Goal: Task Accomplishment & Management: Manage account settings

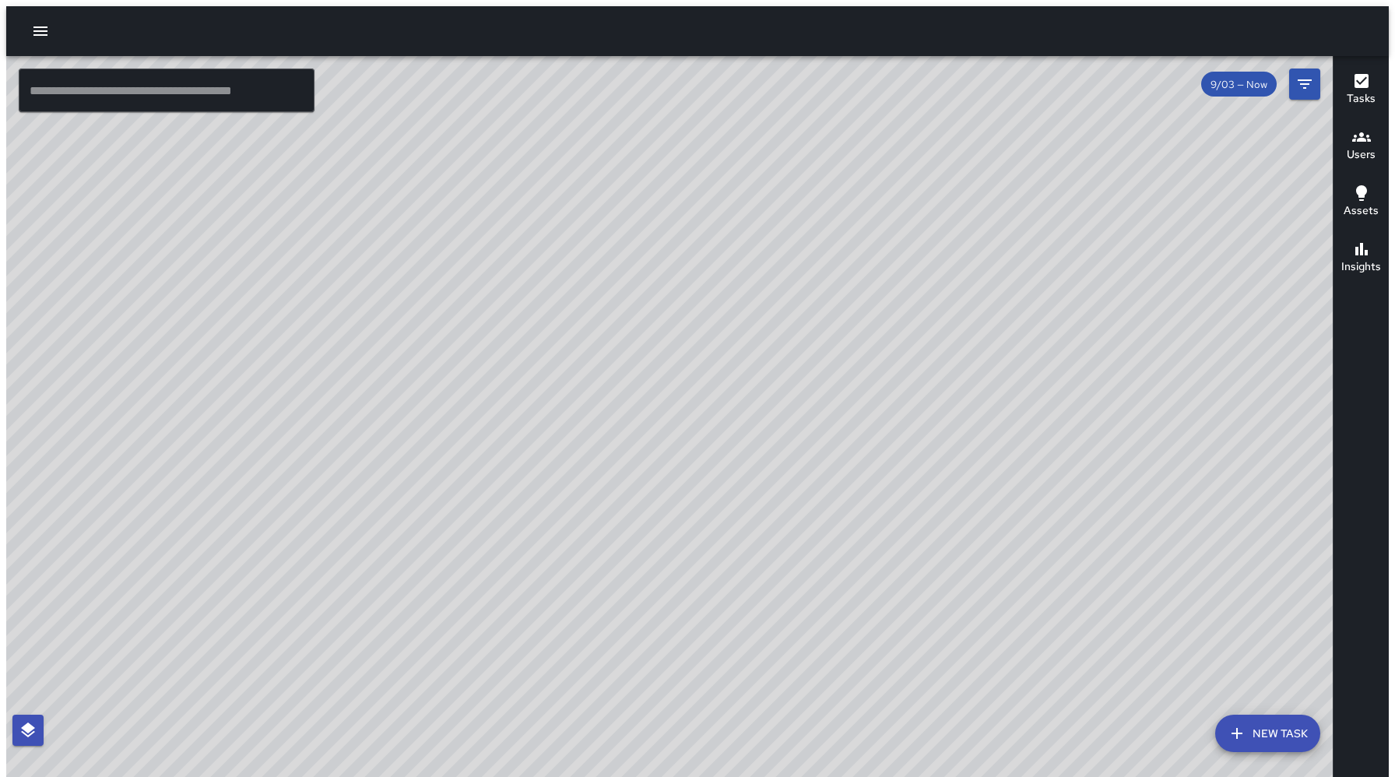
drag, startPoint x: 0, startPoint y: 0, endPoint x: 582, endPoint y: 265, distance: 639.6
click at [582, 265] on div "© Mapbox © OpenStreetMap Improve this map" at bounding box center [675, 419] width 1339 height 727
drag, startPoint x: 609, startPoint y: 258, endPoint x: 618, endPoint y: 240, distance: 20.9
click at [618, 240] on div "© Mapbox © OpenStreetMap Improve this map" at bounding box center [675, 419] width 1339 height 727
drag, startPoint x: 618, startPoint y: 240, endPoint x: 626, endPoint y: 227, distance: 15.4
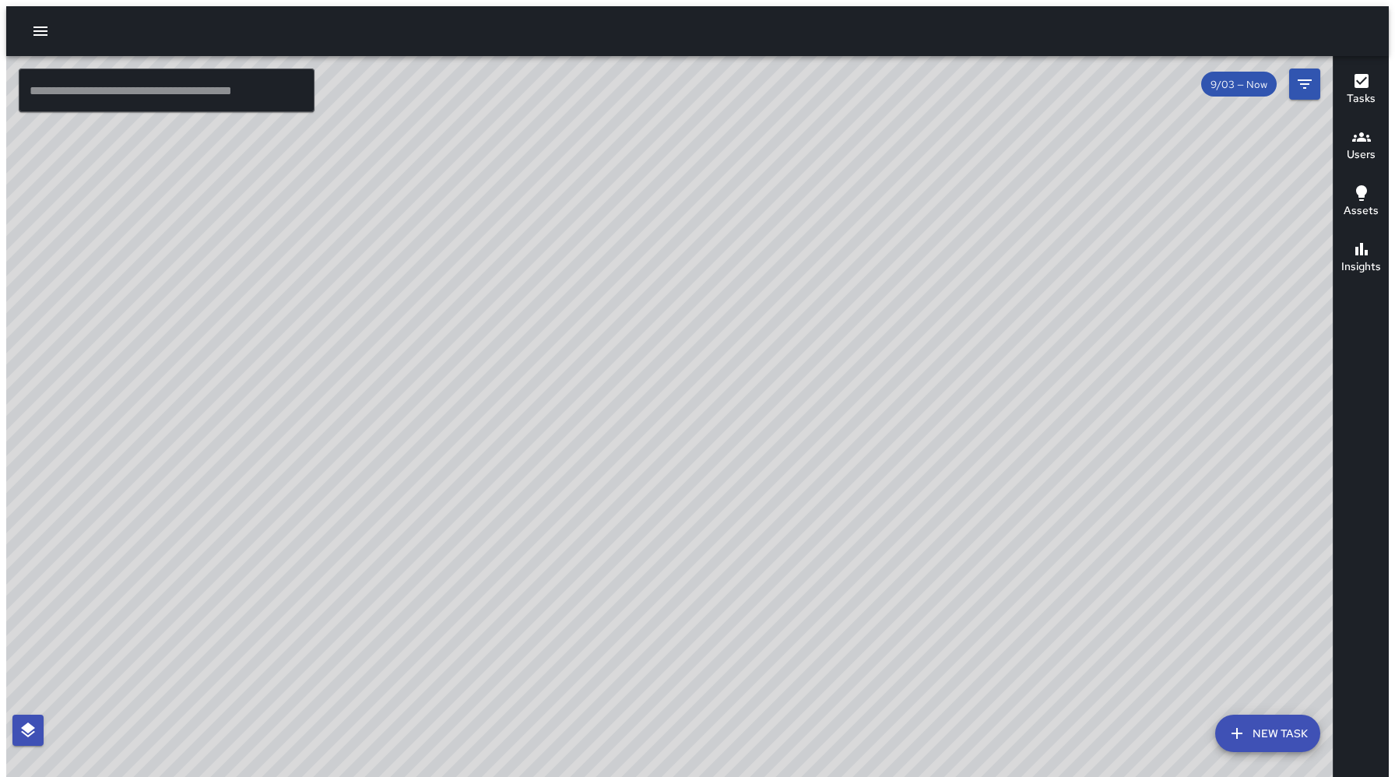
click at [626, 227] on div "© Mapbox © OpenStreetMap Improve this map" at bounding box center [675, 419] width 1339 height 727
drag, startPoint x: 100, startPoint y: 88, endPoint x: 174, endPoint y: 33, distance: 91.7
click at [173, 22] on div "© Mapbox © OpenStreetMap Improve this map ​ New Task 9/03 — Now Map Layers Task…" at bounding box center [697, 394] width 1383 height 777
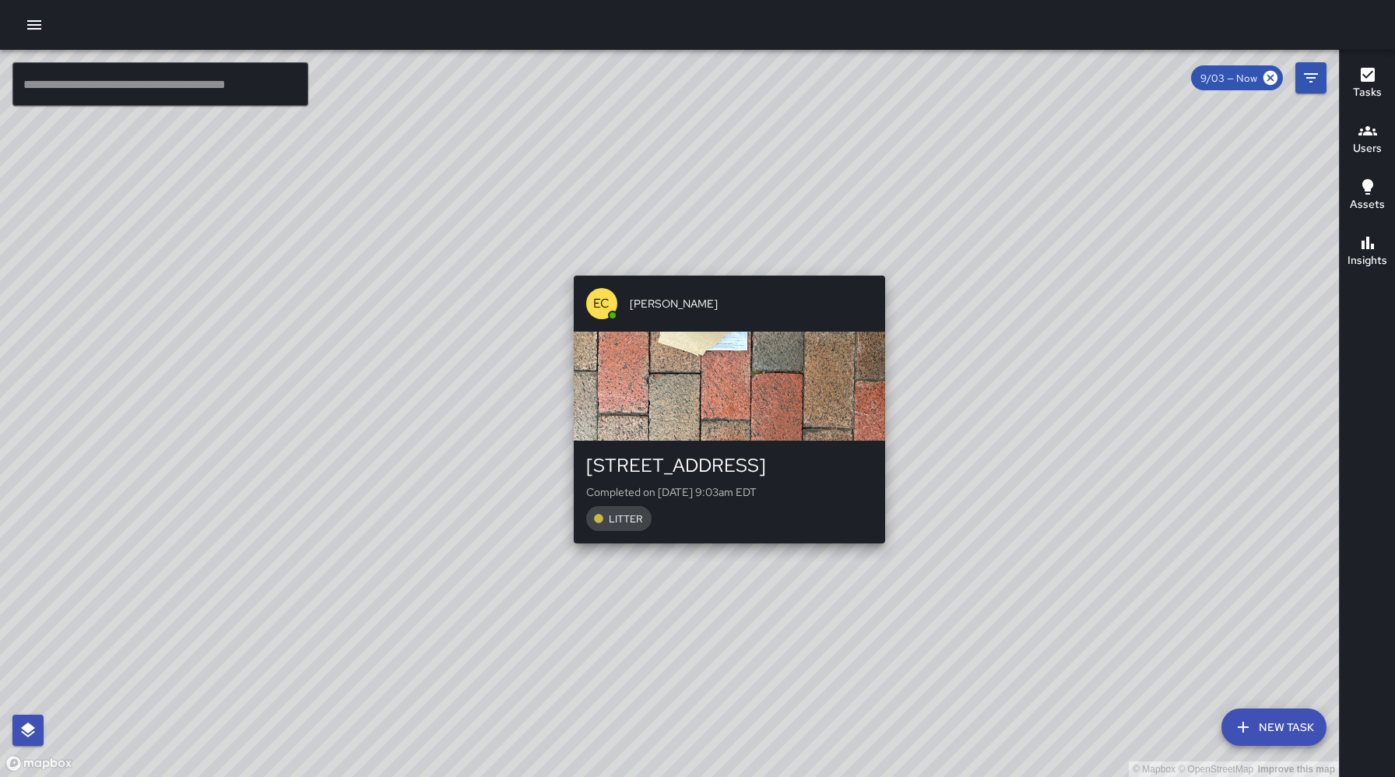
click at [721, 266] on div "© Mapbox © OpenStreetMap Improve this map EC Ed Cutshaw 58 North Lexington Aven…" at bounding box center [669, 413] width 1339 height 727
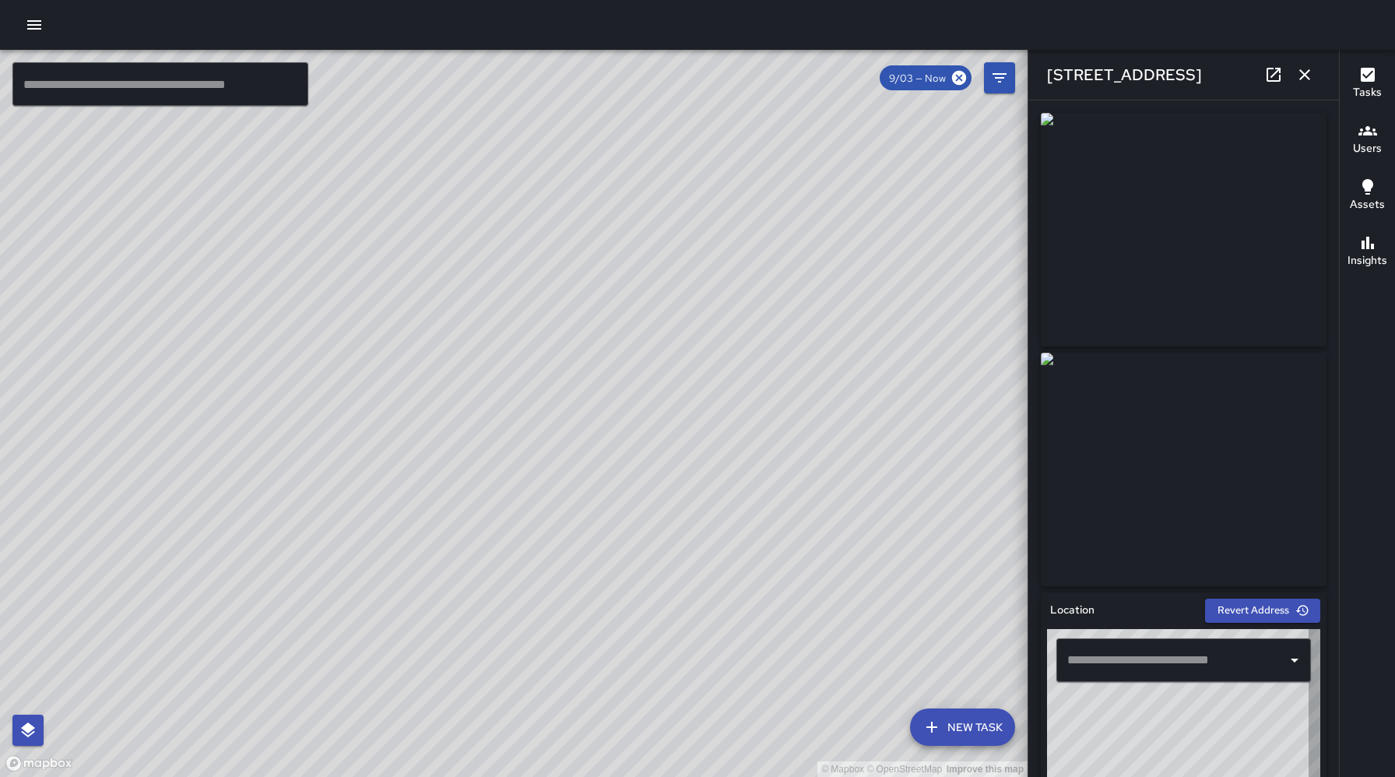
type input "**********"
click at [712, 478] on div "© Mapbox © OpenStreetMap Improve this map EC Ed Cutshaw 38 Broadway Street Comp…" at bounding box center [514, 413] width 1028 height 727
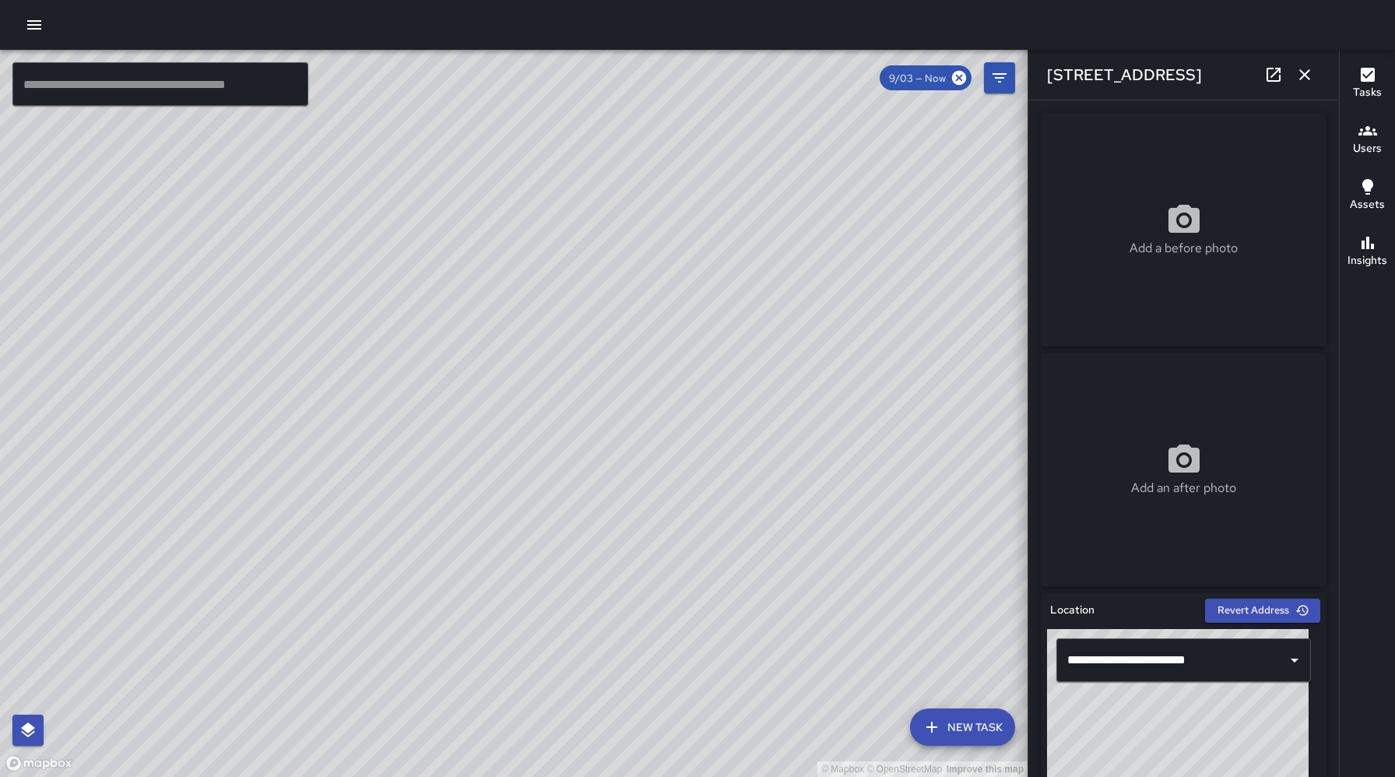
click at [527, 484] on div "© Mapbox © OpenStreetMap Improve this map" at bounding box center [514, 413] width 1028 height 727
click at [532, 488] on div "© Mapbox © OpenStreetMap Improve this map" at bounding box center [514, 413] width 1028 height 727
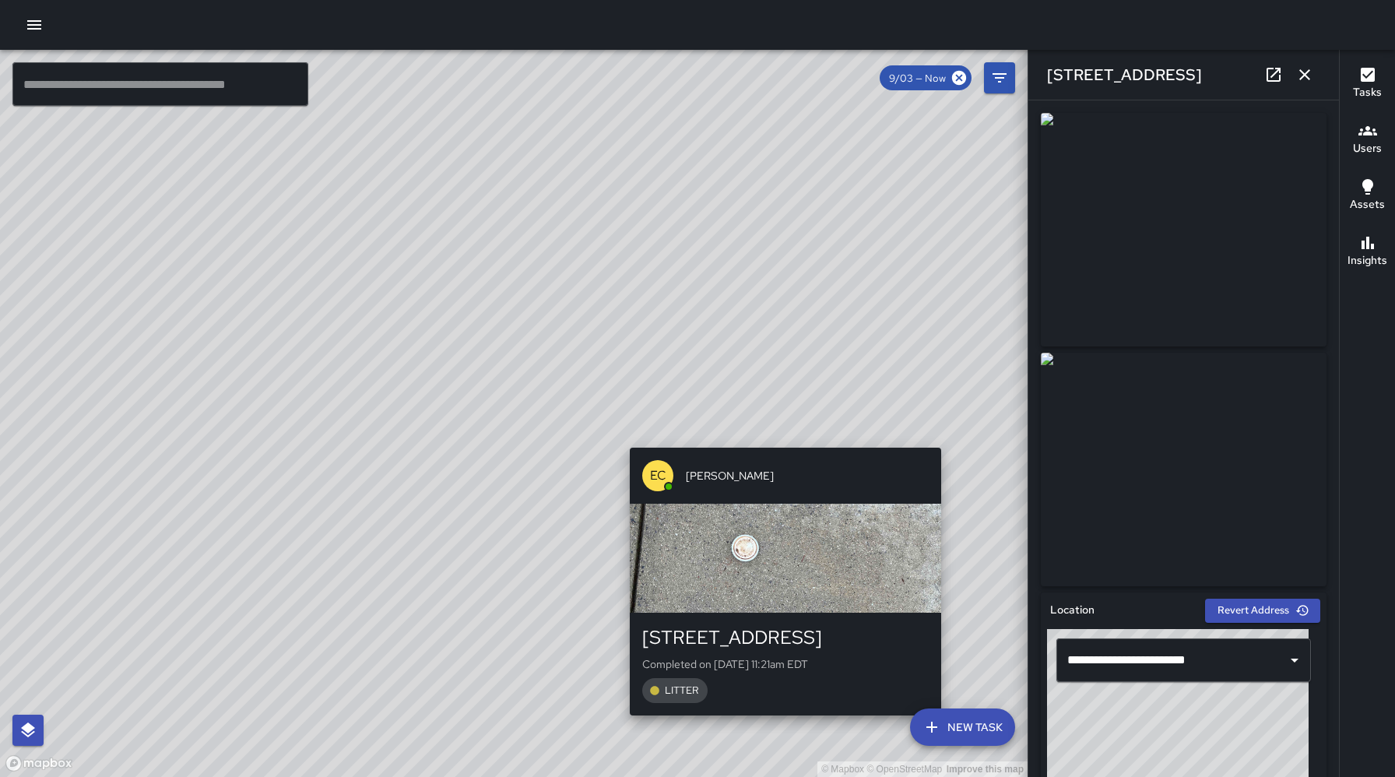
click at [948, 439] on div "© Mapbox © OpenStreetMap Improve this map EC Ed Cutshaw 130 College Street Comp…" at bounding box center [514, 413] width 1028 height 727
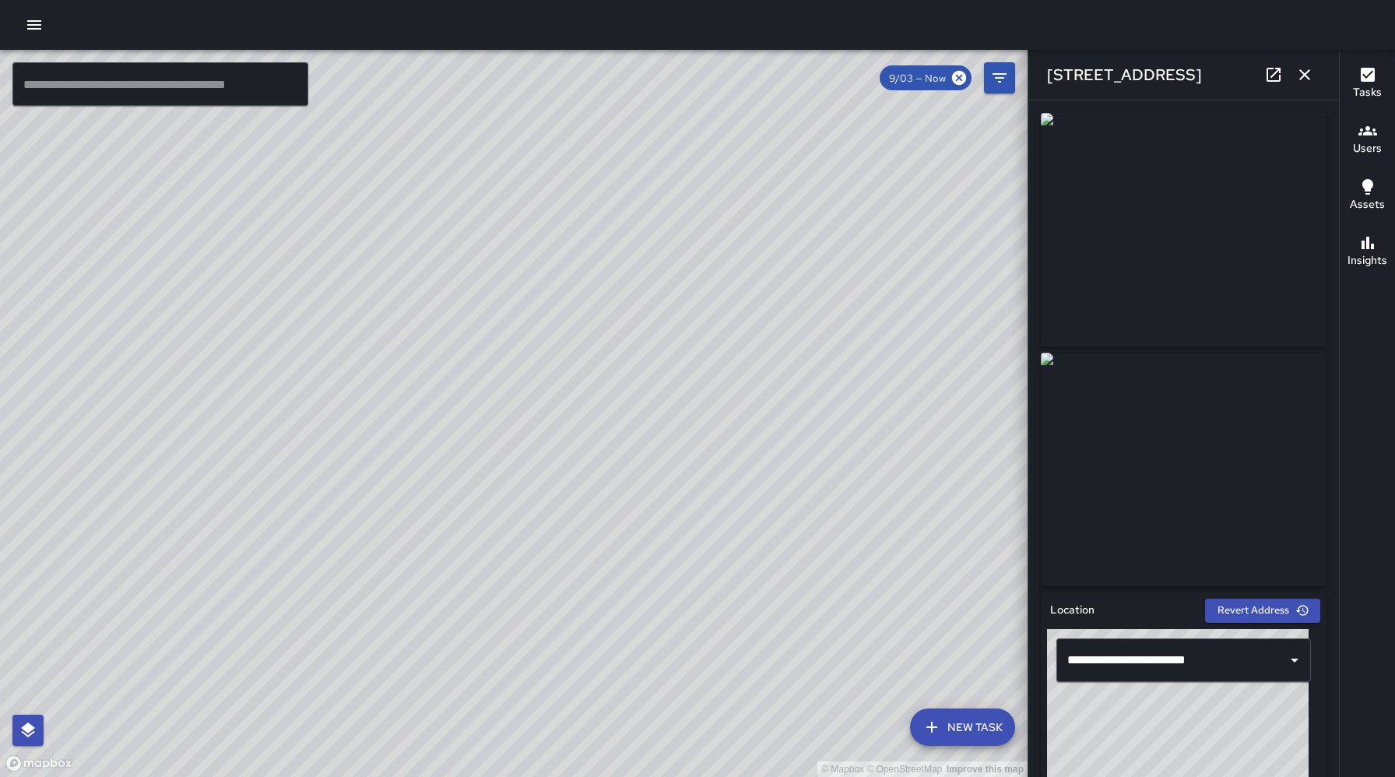
drag, startPoint x: 118, startPoint y: 288, endPoint x: 429, endPoint y: 255, distance: 312.3
click at [564, 218] on div "© Mapbox © OpenStreetMap Improve this map" at bounding box center [514, 413] width 1028 height 727
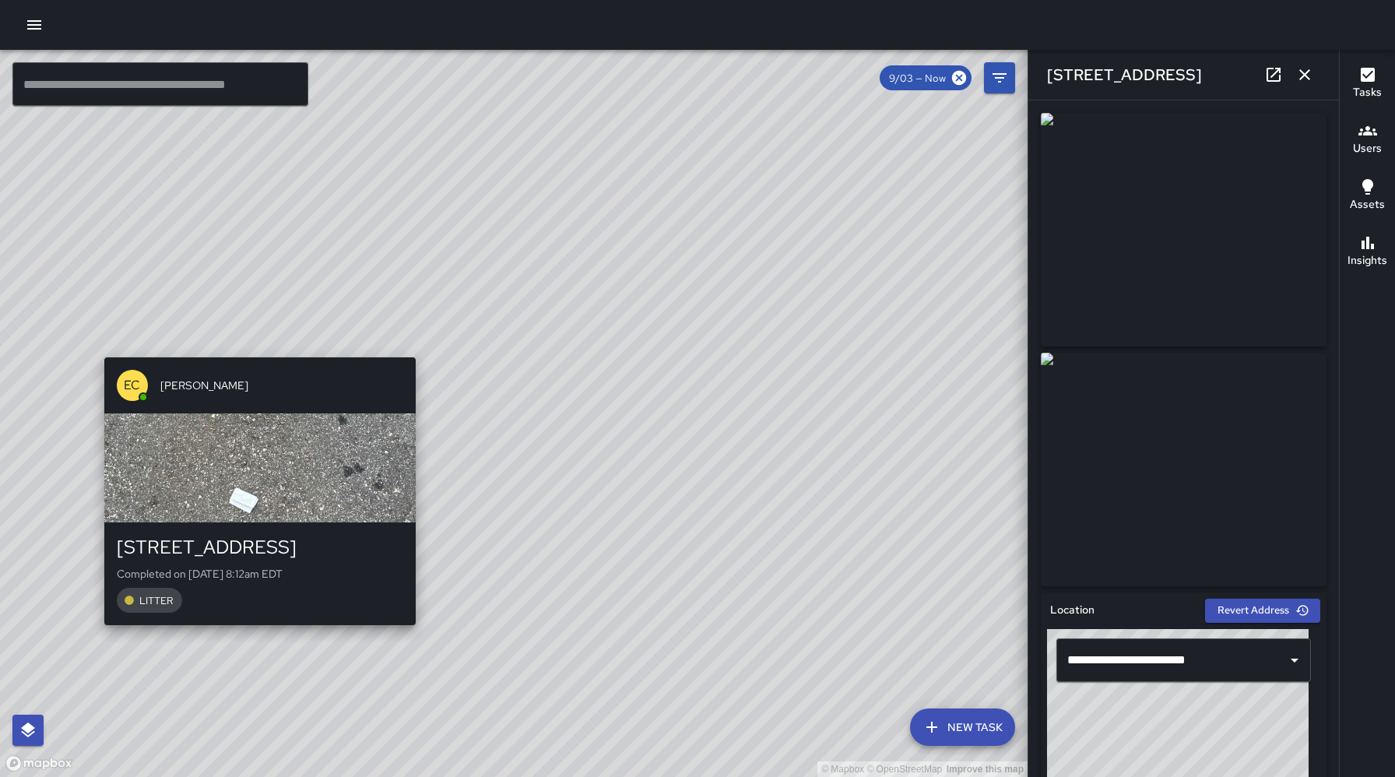
click at [101, 351] on div "EC Ed Cutshaw 15 Stage Lane Completed on 9/3/2025, 8:12am EDT LITTER" at bounding box center [260, 491] width 324 height 280
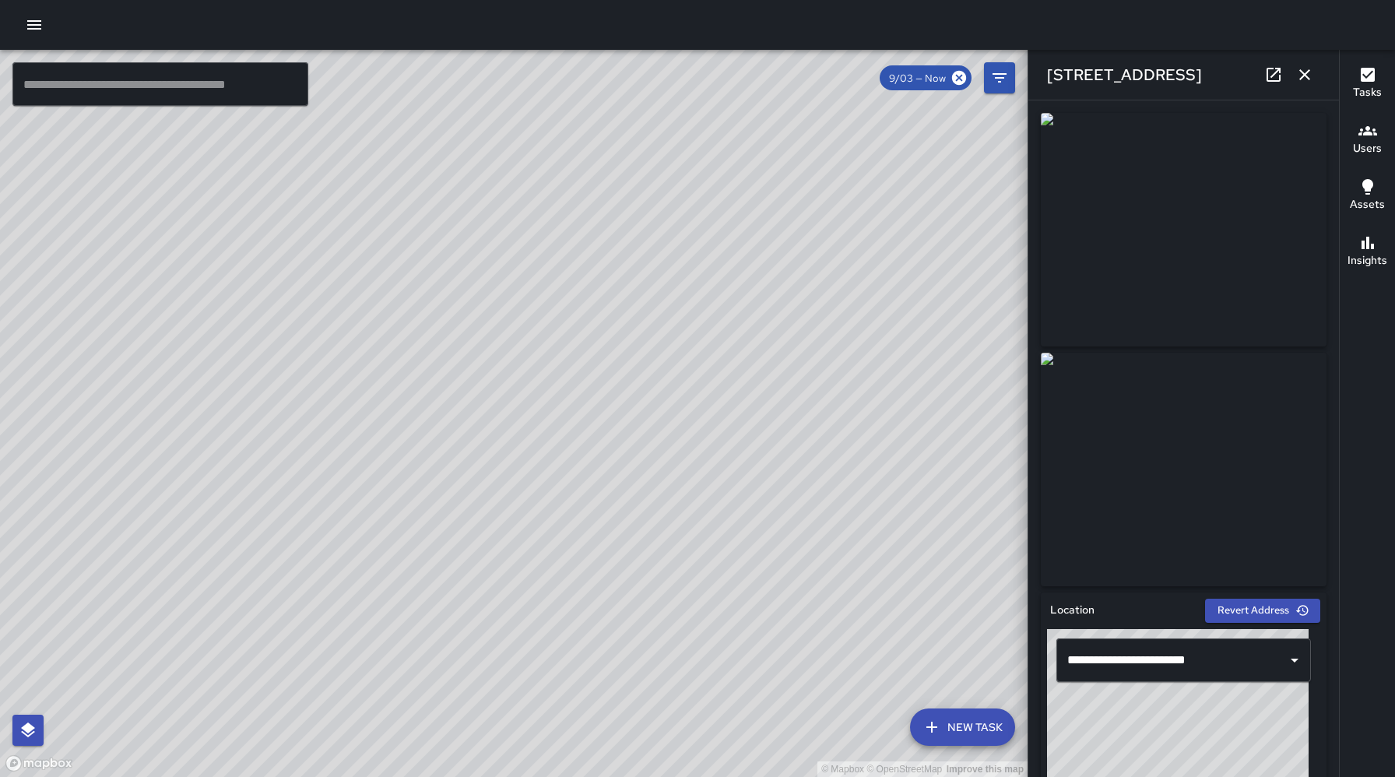
click at [635, 95] on div "© Mapbox © OpenStreetMap Improve this map EC Ed Cutshaw 71 North Lexington Aven…" at bounding box center [514, 413] width 1028 height 727
click at [456, 207] on div "© Mapbox © OpenStreetMap Improve this map" at bounding box center [514, 413] width 1028 height 727
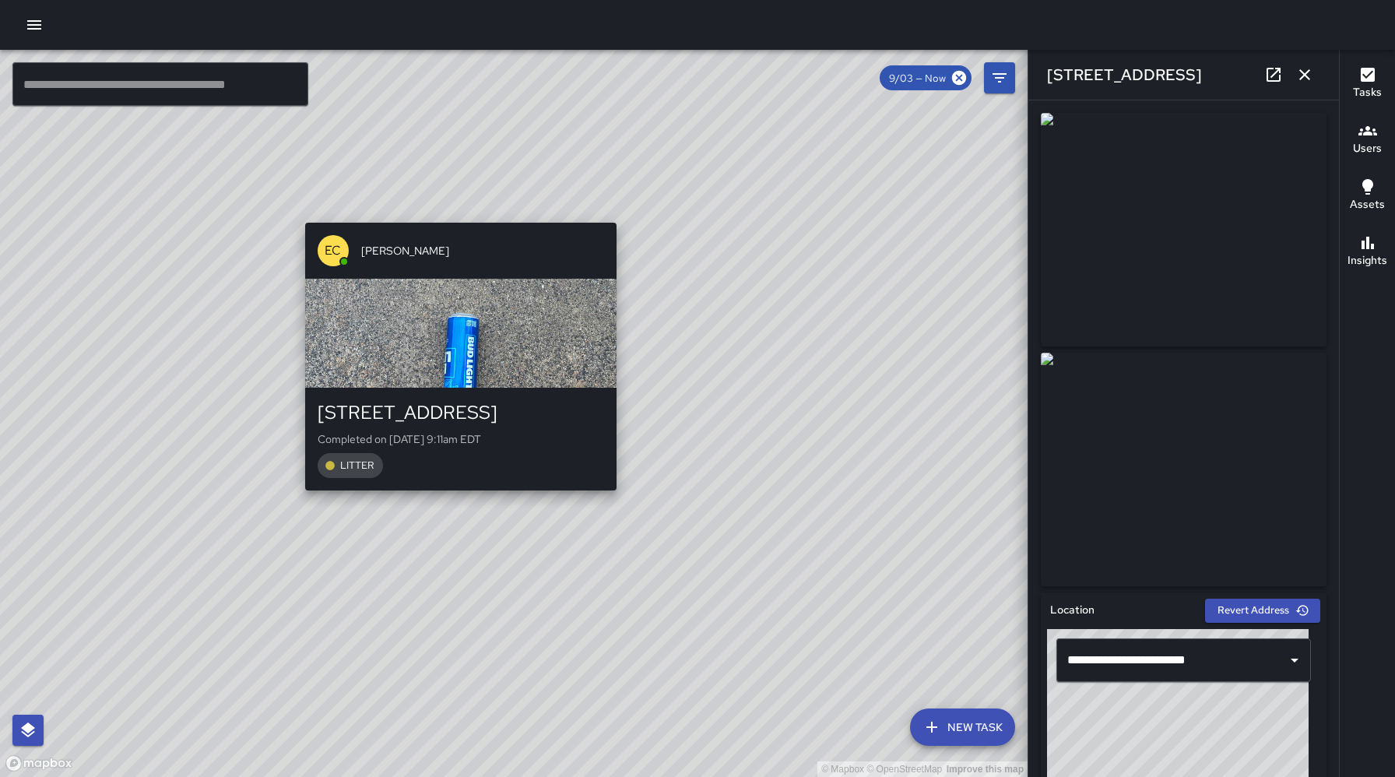
click at [456, 212] on div "© Mapbox © OpenStreetMap Improve this map EC Ed Cutshaw 93 North Lexington Aven…" at bounding box center [514, 413] width 1028 height 727
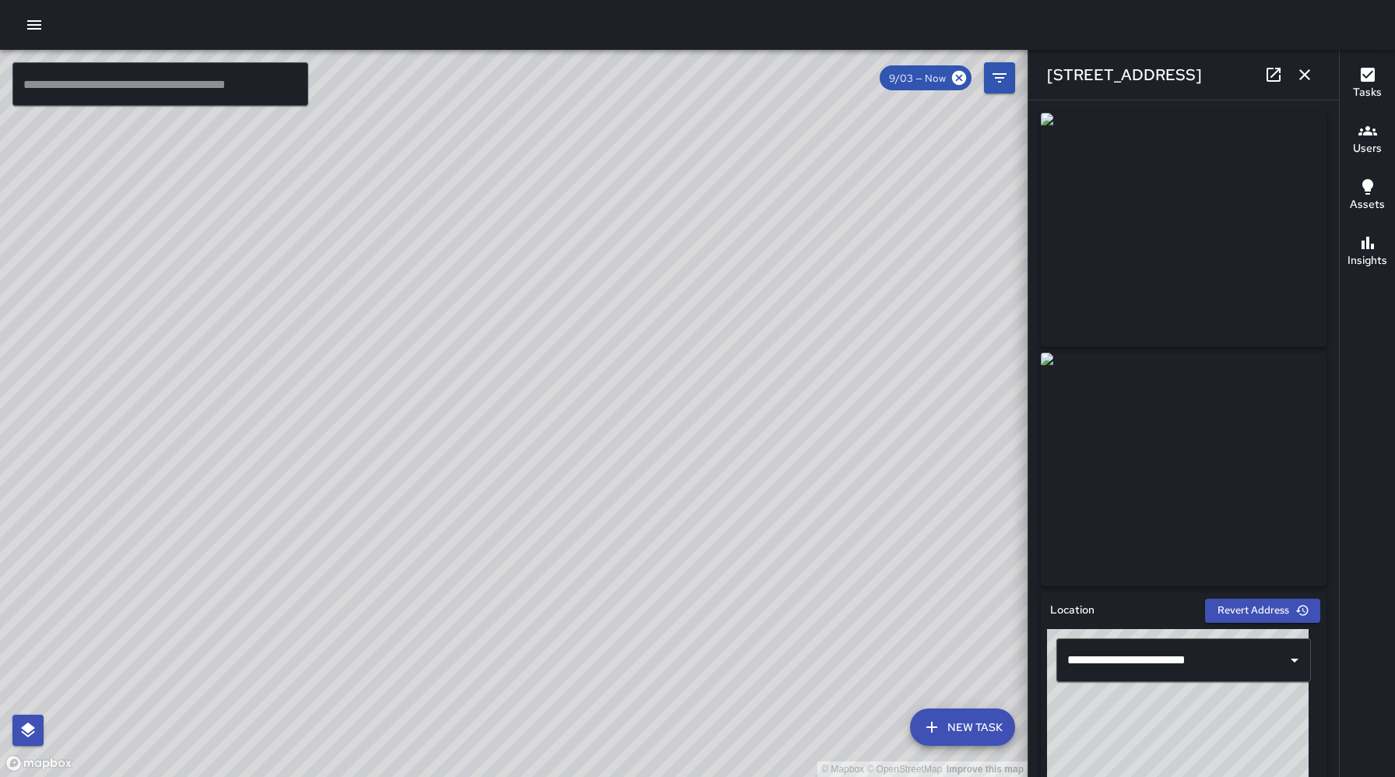
click at [1313, 80] on icon "button" at bounding box center [1304, 74] width 19 height 19
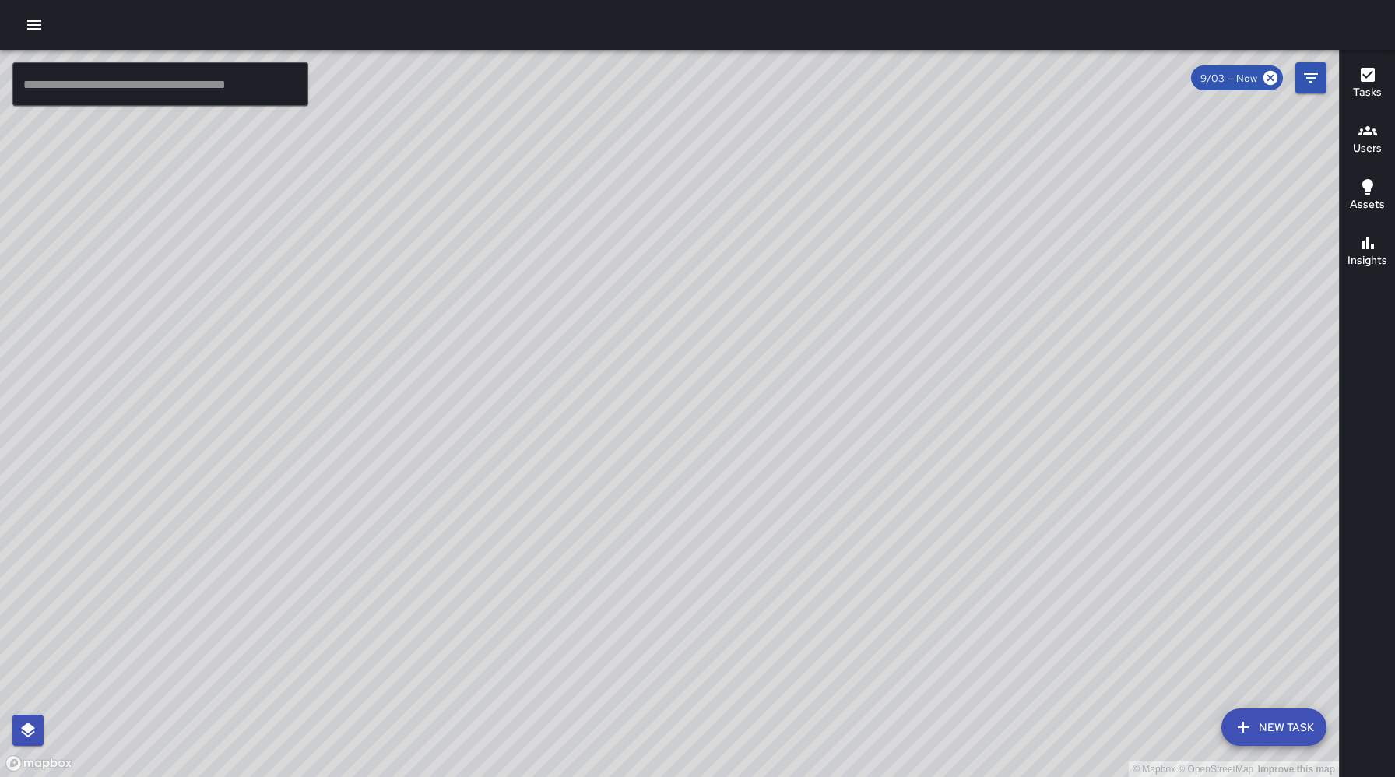
drag, startPoint x: 1019, startPoint y: 434, endPoint x: 877, endPoint y: 399, distance: 146.7
click at [884, 421] on div "© Mapbox © OpenStreetMap Improve this map" at bounding box center [669, 413] width 1339 height 727
drag, startPoint x: 843, startPoint y: 468, endPoint x: 870, endPoint y: 247, distance: 222.8
click at [870, 247] on div "© Mapbox © OpenStreetMap Improve this map" at bounding box center [669, 413] width 1339 height 727
drag, startPoint x: 957, startPoint y: 334, endPoint x: 958, endPoint y: 353, distance: 19.5
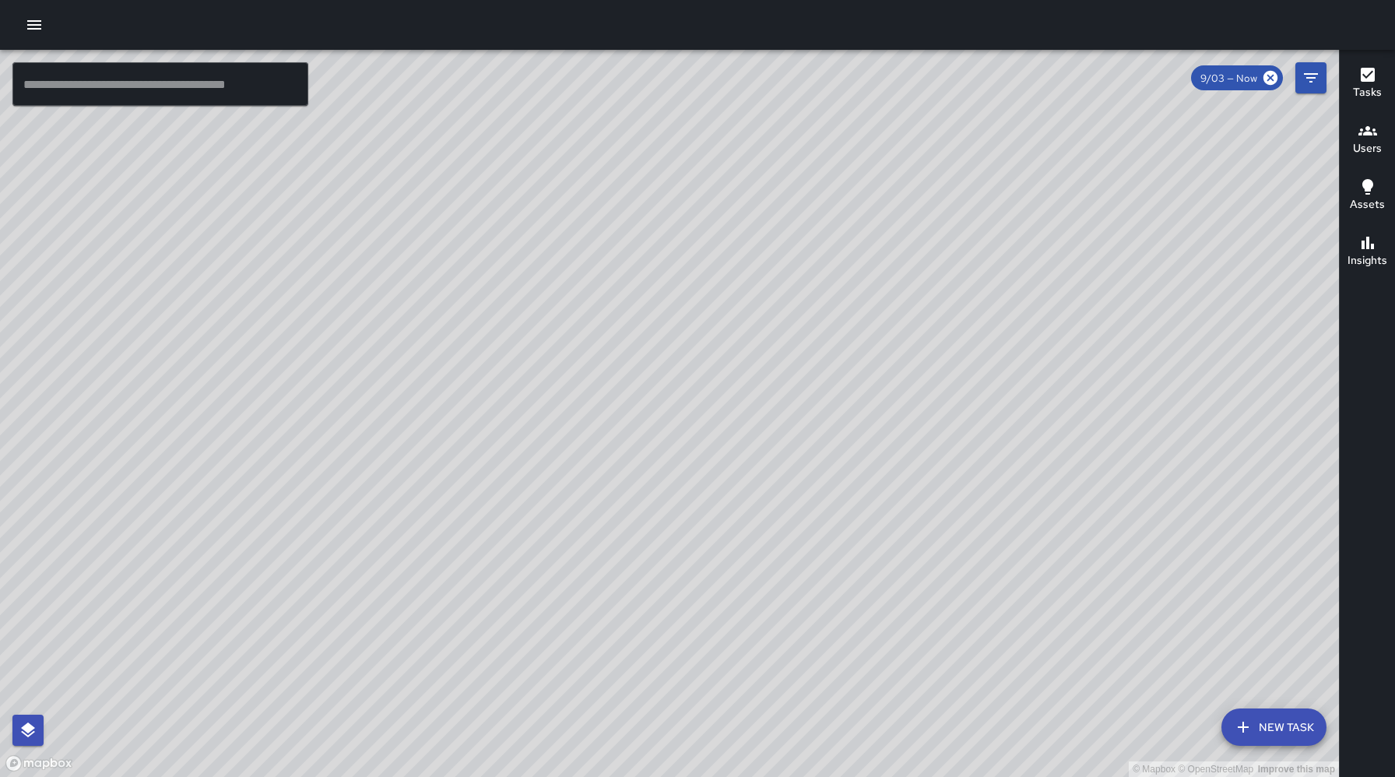
click at [958, 353] on div "© Mapbox © OpenStreetMap Improve this map" at bounding box center [669, 413] width 1339 height 727
click at [23, 19] on button "button" at bounding box center [34, 24] width 31 height 31
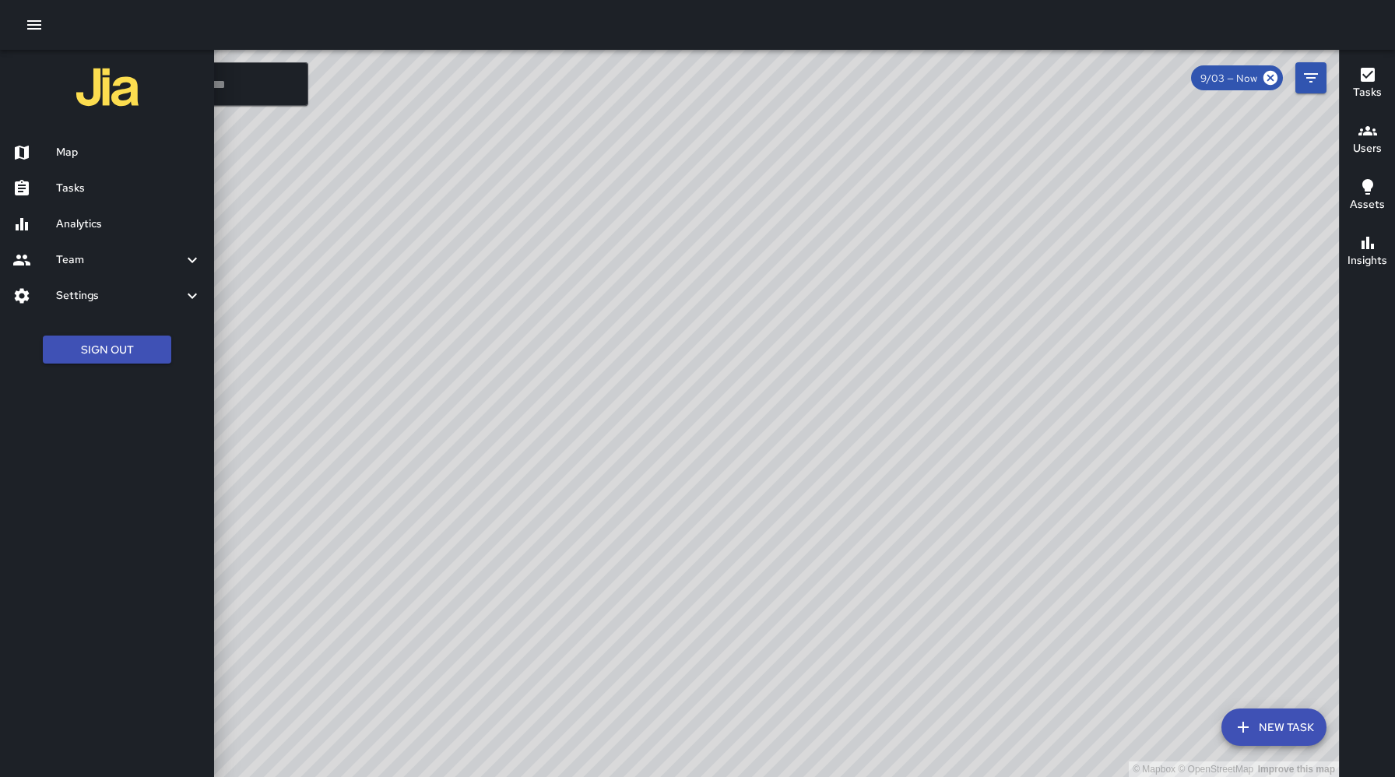
click at [76, 349] on button "Sign Out" at bounding box center [107, 350] width 128 height 29
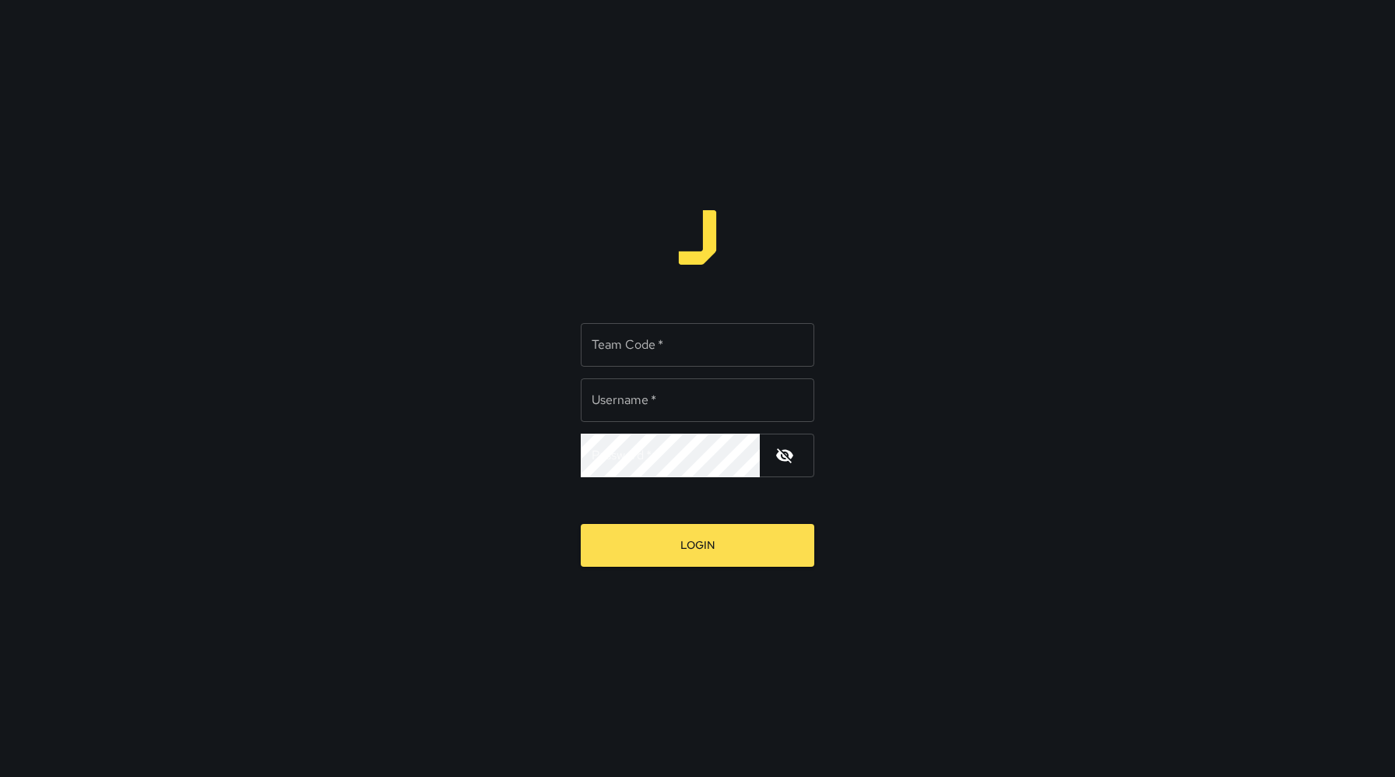
click at [679, 347] on input "Team Code   *" at bounding box center [698, 345] width 234 height 44
click at [686, 335] on input "Team Code   *" at bounding box center [698, 345] width 234 height 44
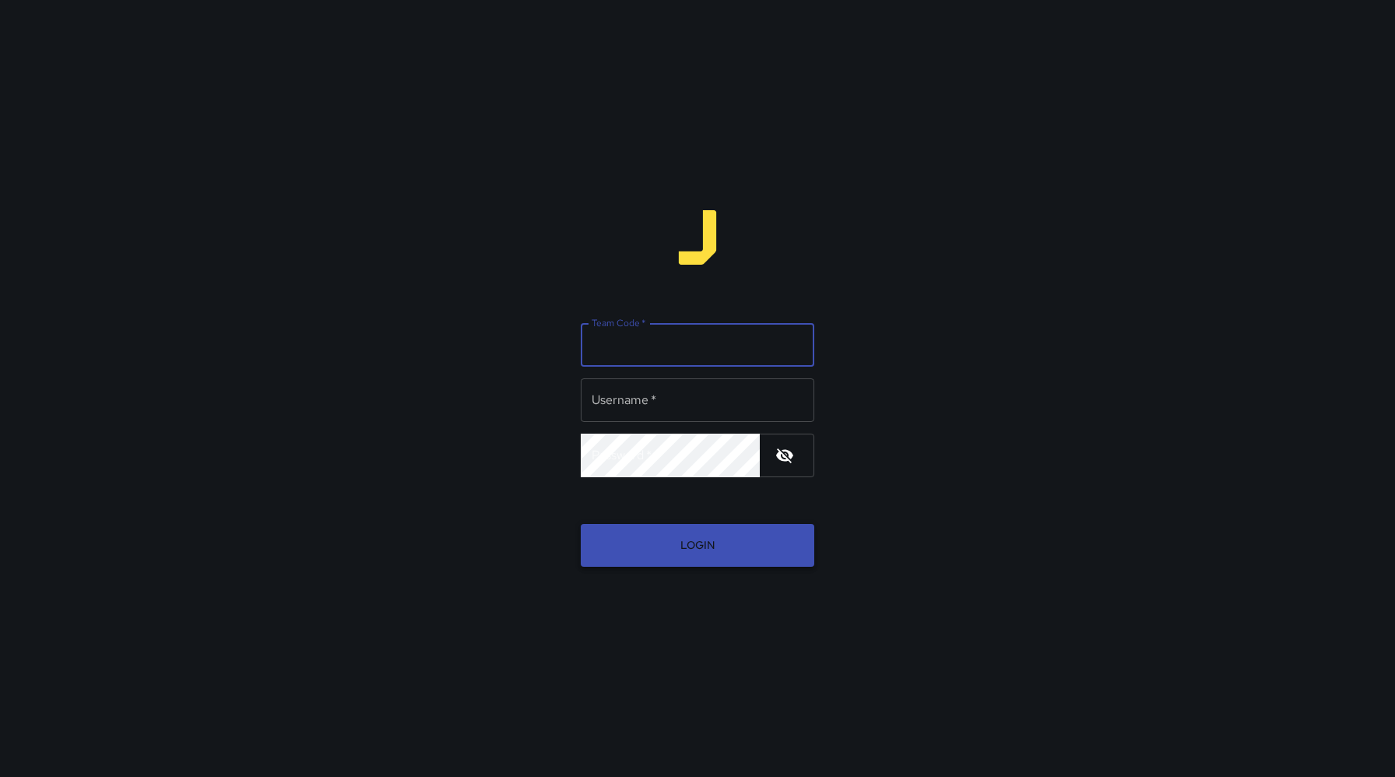
type input "*****"
click at [662, 405] on input "Username   *" at bounding box center [698, 400] width 234 height 44
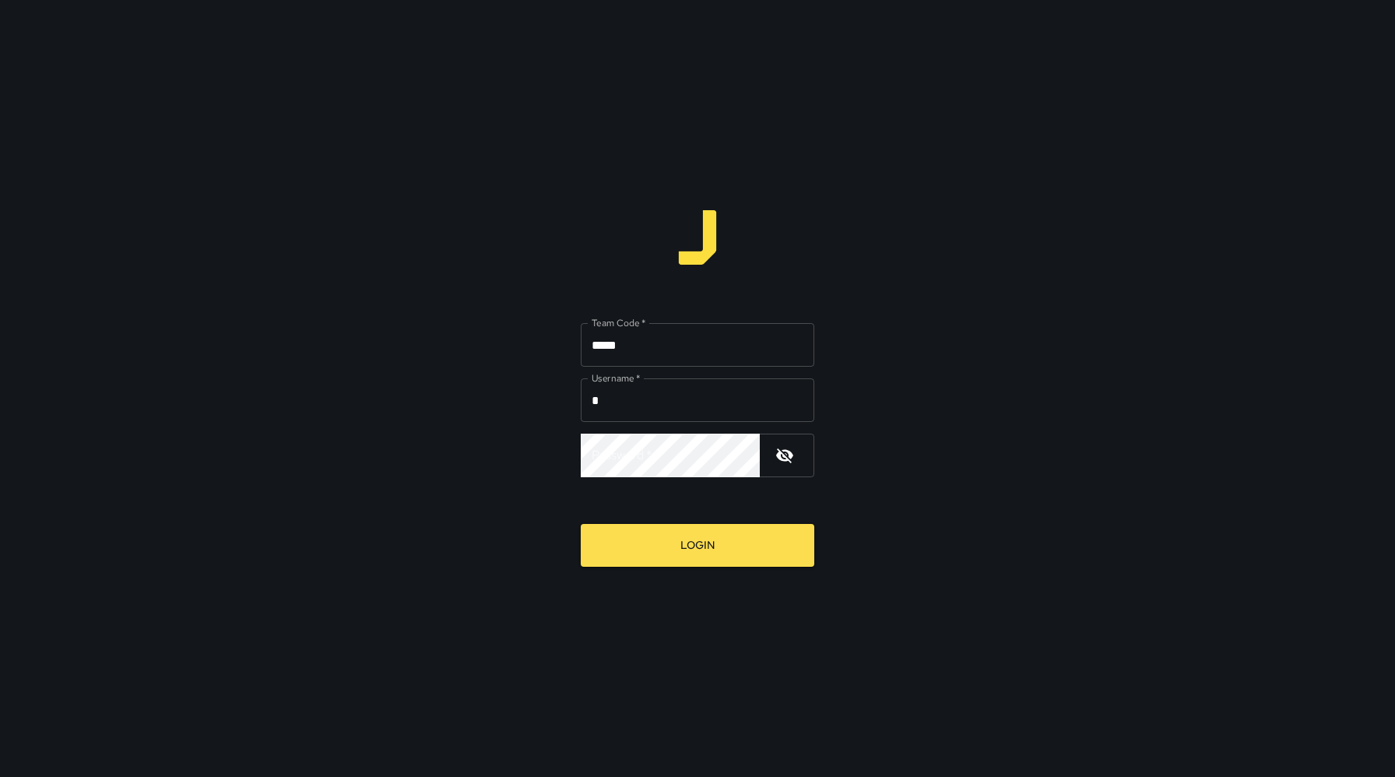
type input "******"
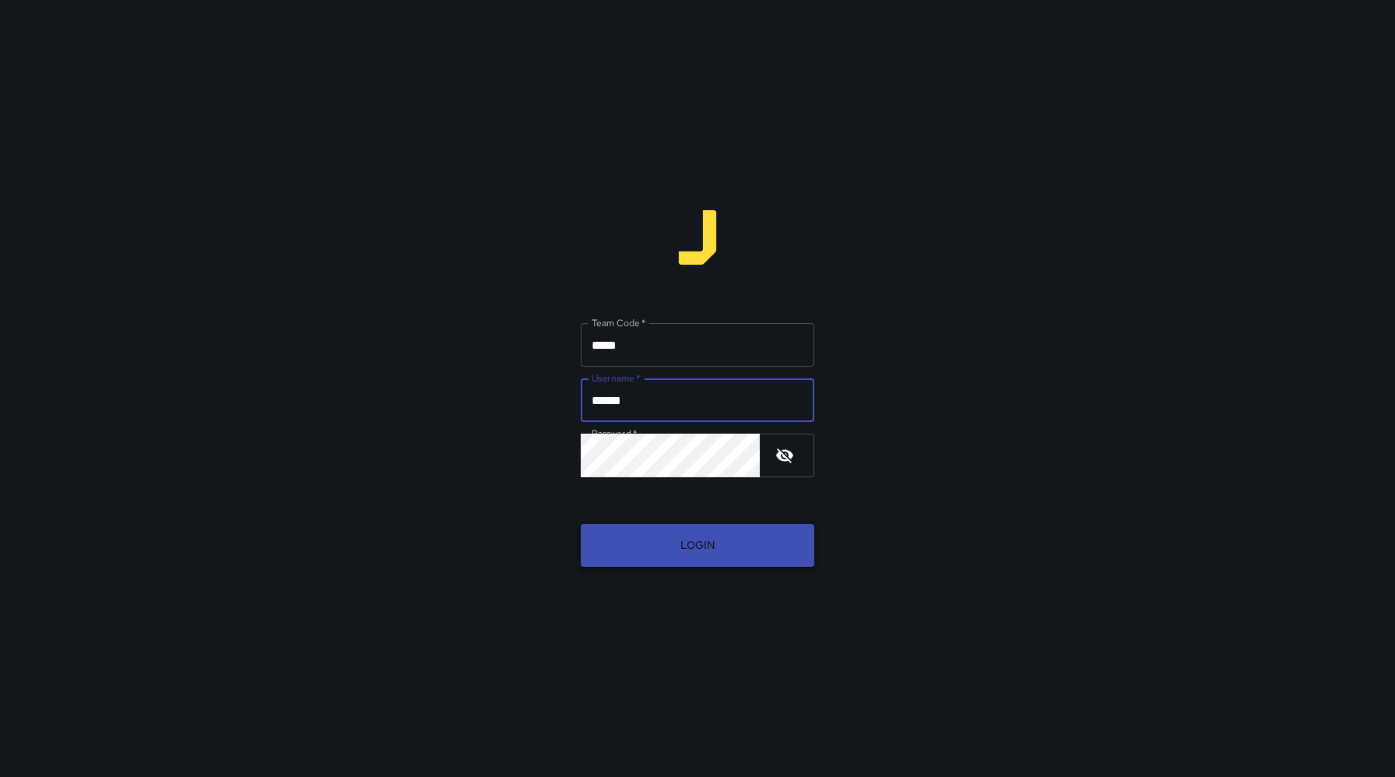
click at [672, 539] on button "Login" at bounding box center [698, 545] width 234 height 43
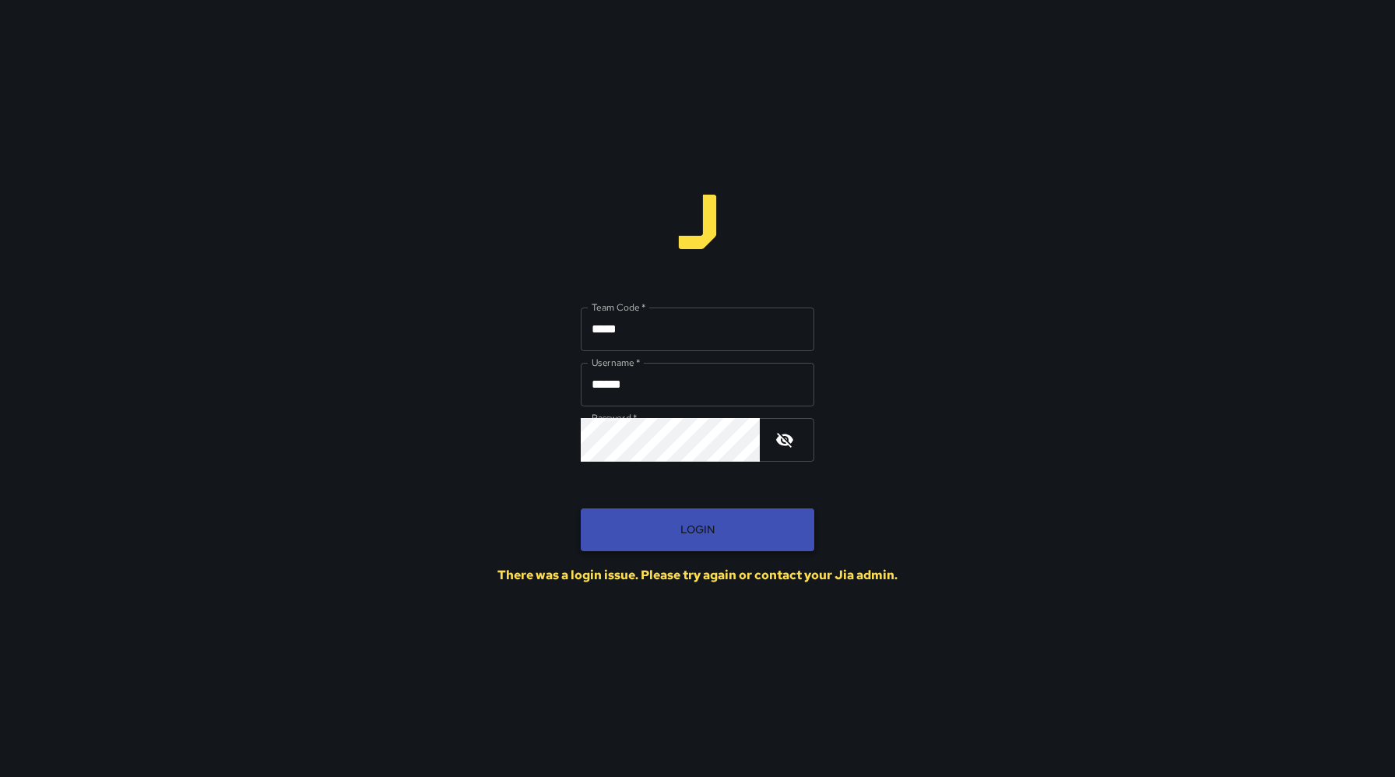
click at [672, 539] on button "Login" at bounding box center [698, 529] width 234 height 43
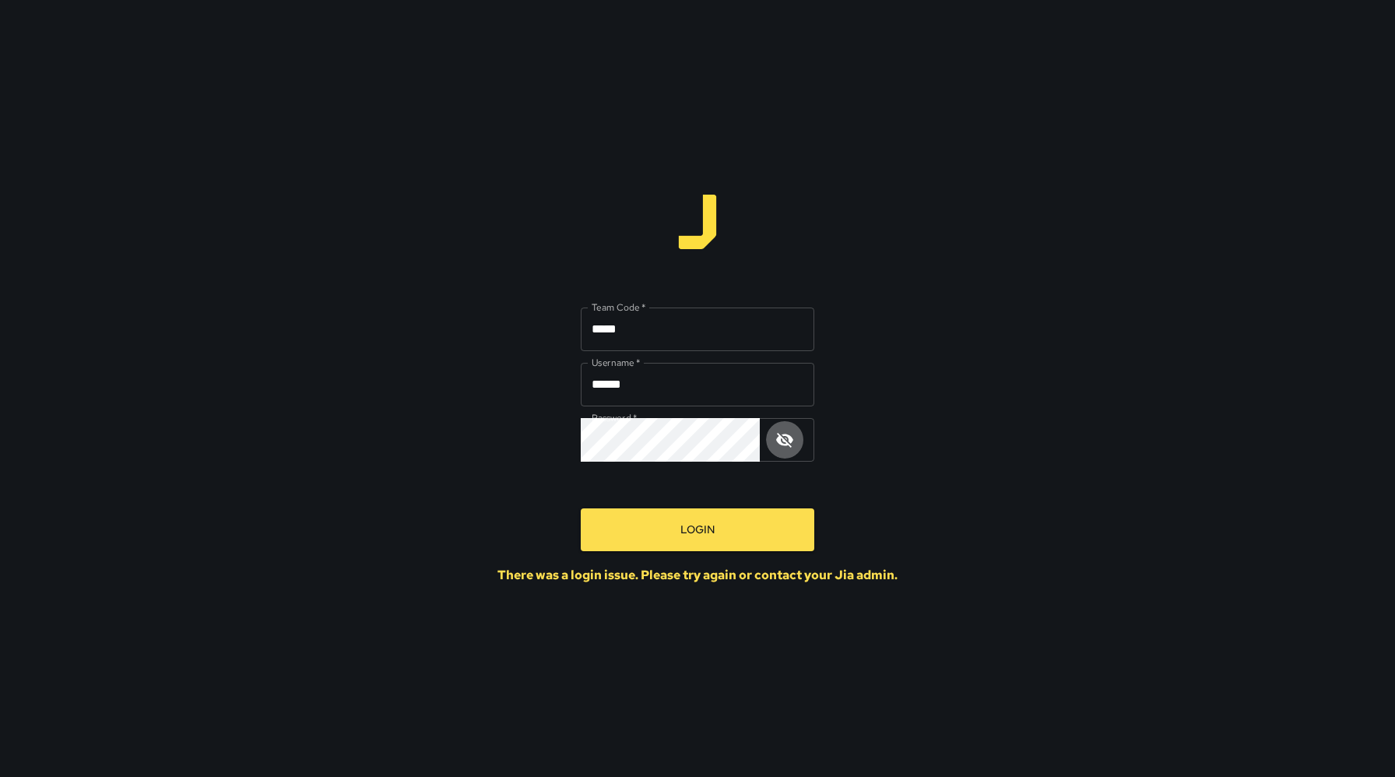
click at [783, 438] on icon "button" at bounding box center [784, 440] width 17 height 15
click at [592, 329] on input "*****" at bounding box center [698, 330] width 234 height 44
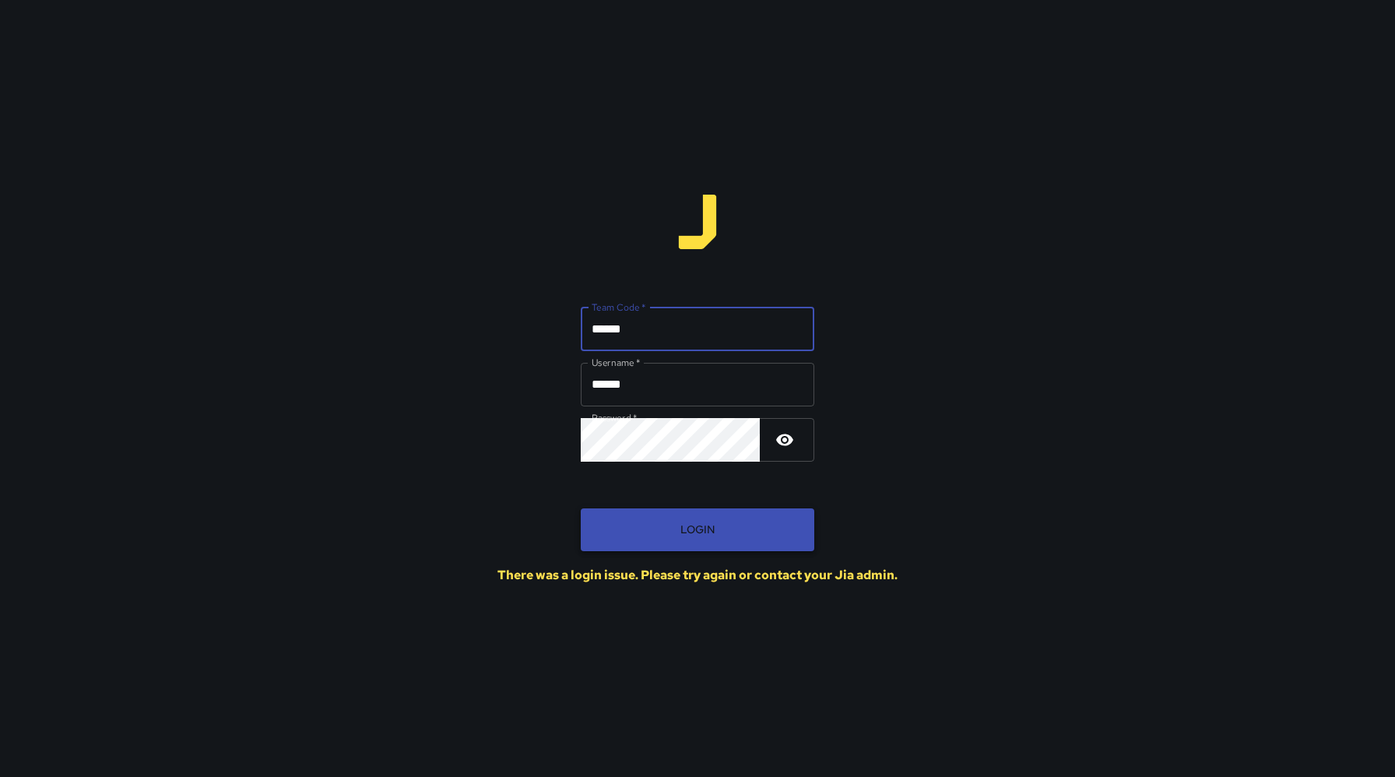
type input "******"
click at [647, 535] on button "Login" at bounding box center [698, 529] width 234 height 43
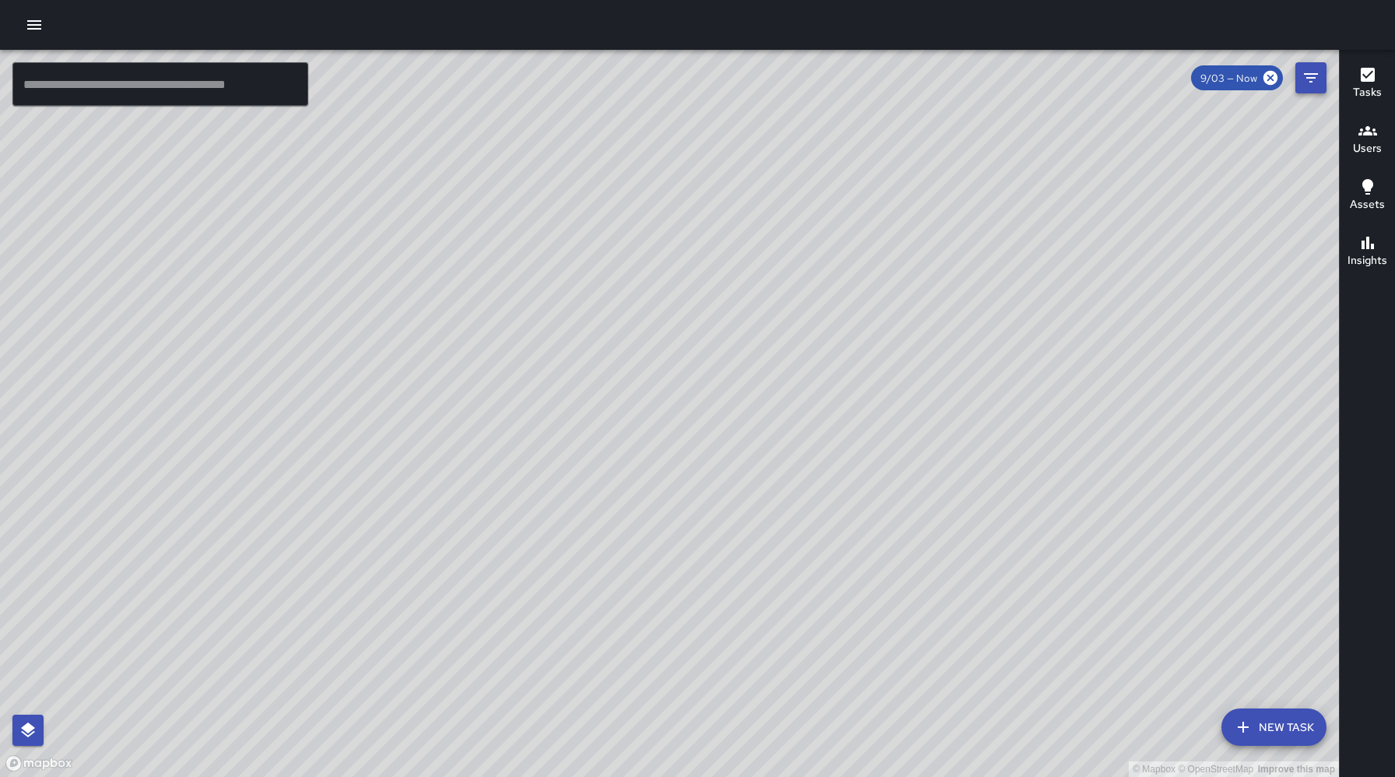
click at [1302, 76] on icon "Filters" at bounding box center [1311, 78] width 19 height 19
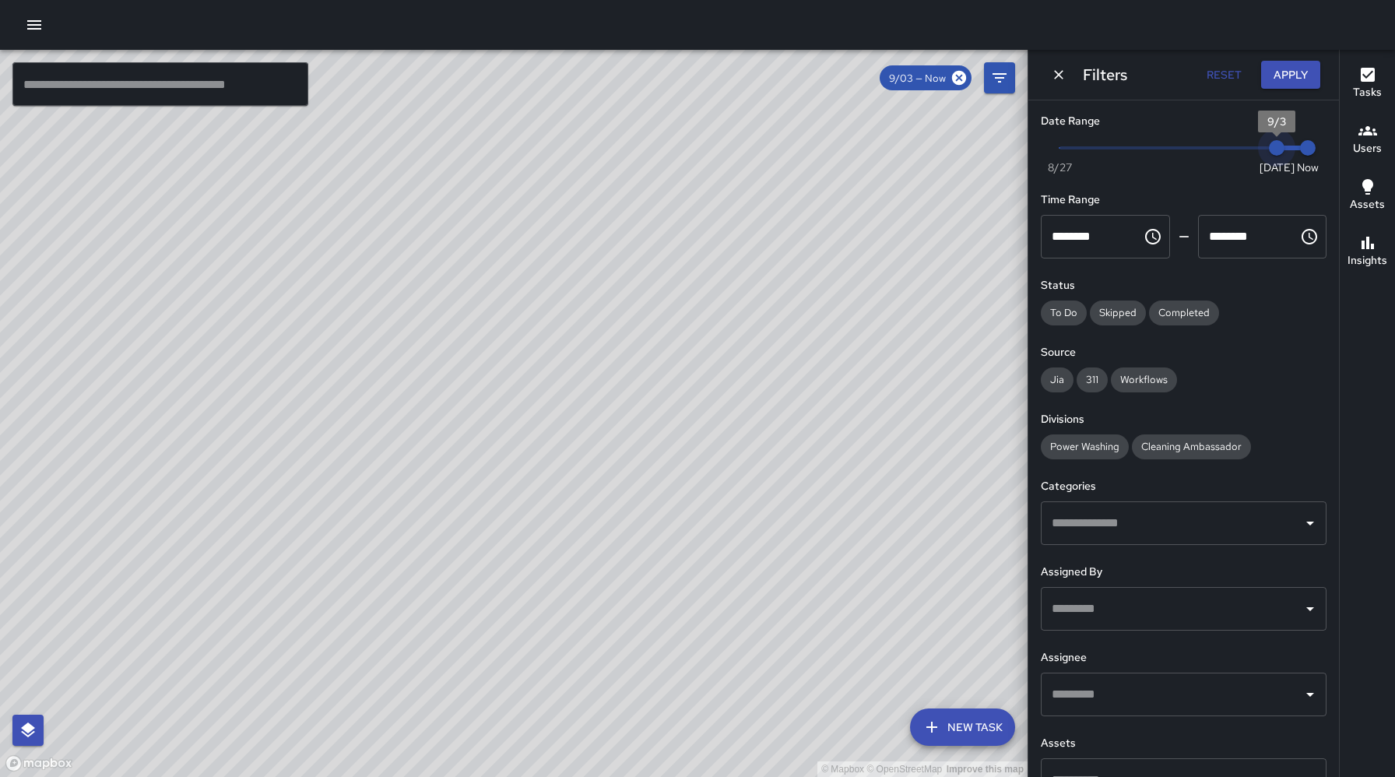
type input "*"
drag, startPoint x: 1260, startPoint y: 140, endPoint x: 1000, endPoint y: 190, distance: 265.5
click at [1000, 190] on div "© Mapbox © OpenStreetMap Improve this map ​ New Task 9/03 — Now Map Layers Task…" at bounding box center [697, 413] width 1395 height 727
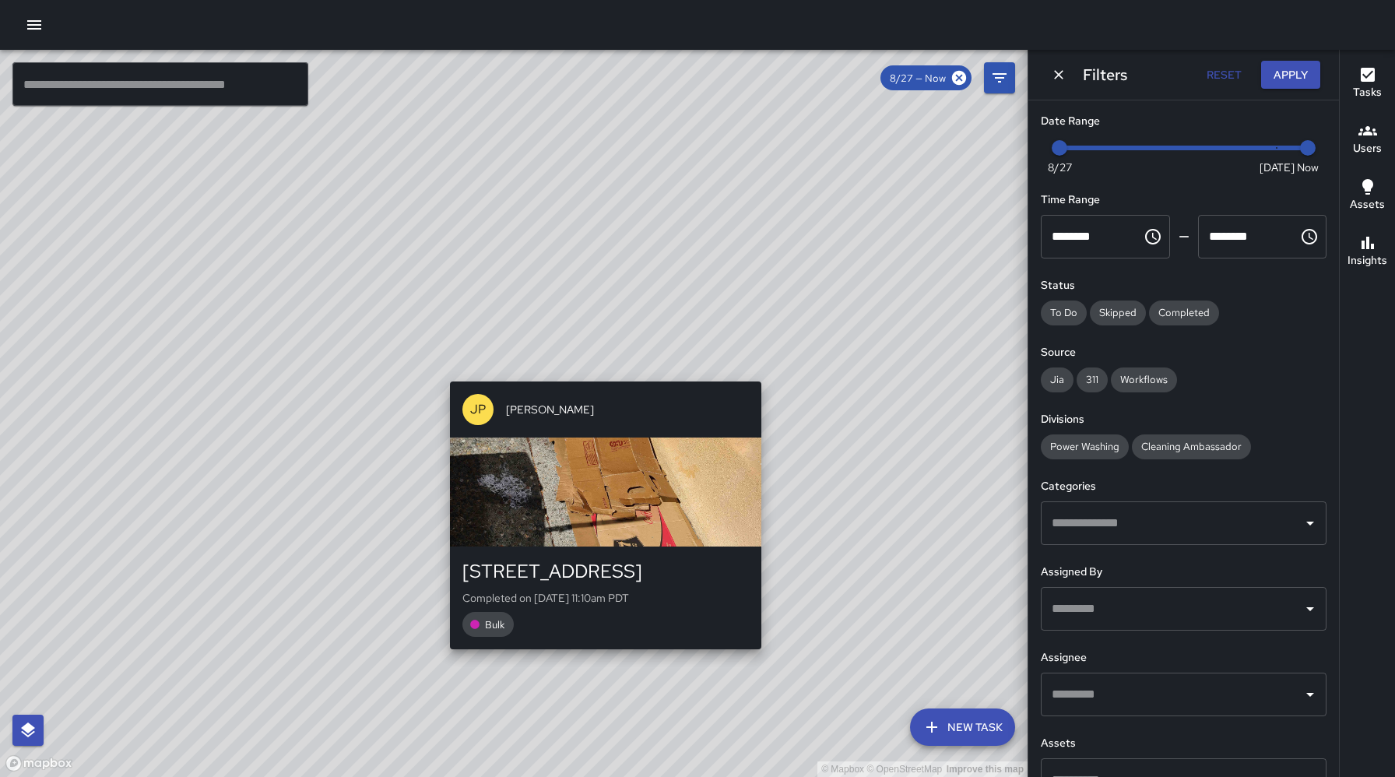
click at [443, 371] on div "© Mapbox © OpenStreetMap Improve this map JP [PERSON_NAME] [STREET_ADDRESS] Com…" at bounding box center [514, 413] width 1028 height 727
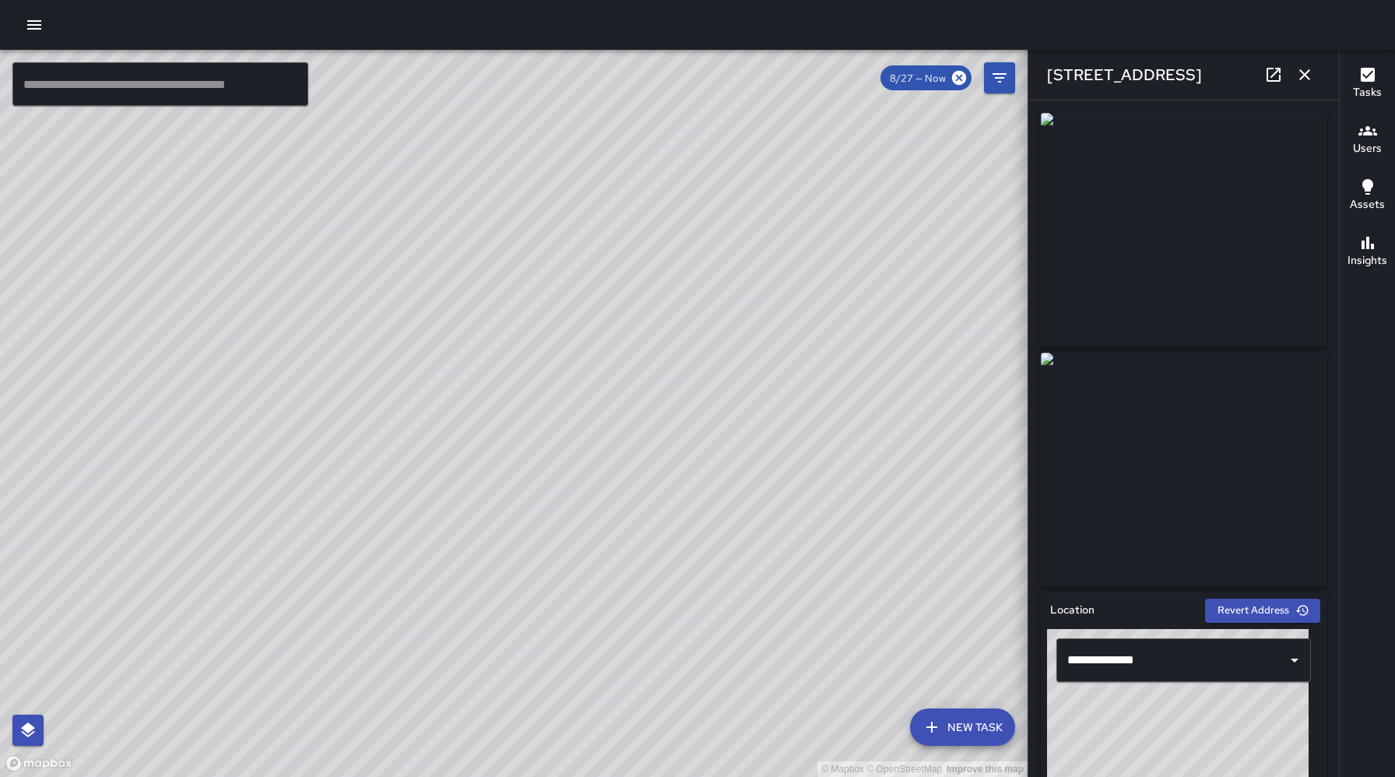
click at [322, 174] on div "© Mapbox © OpenStreetMap Improve this map [PERSON_NAME] [STREET_ADDRESS][PERSON…" at bounding box center [514, 413] width 1028 height 727
drag, startPoint x: 723, startPoint y: 483, endPoint x: 529, endPoint y: 315, distance: 256.6
click at [529, 315] on div "© Mapbox © OpenStreetMap Improve this map" at bounding box center [514, 413] width 1028 height 727
drag, startPoint x: 638, startPoint y: 339, endPoint x: 641, endPoint y: 409, distance: 70.1
click at [641, 409] on div "© Mapbox © OpenStreetMap Improve this map" at bounding box center [514, 413] width 1028 height 727
